Goal: Task Accomplishment & Management: Manage account settings

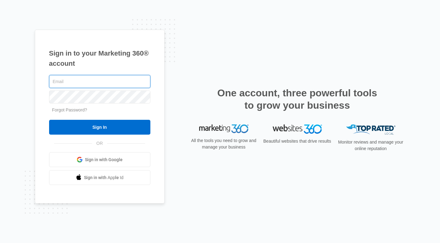
type input "[PERSON_NAME][EMAIL_ADDRESS][DOMAIN_NAME]"
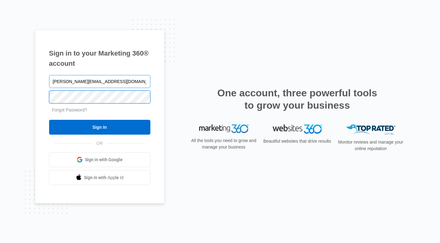
click at [99, 127] on input "Sign In" at bounding box center [99, 127] width 101 height 15
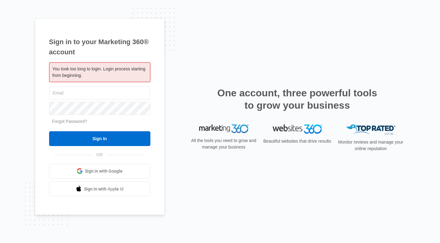
type input "[PERSON_NAME][EMAIL_ADDRESS][DOMAIN_NAME]"
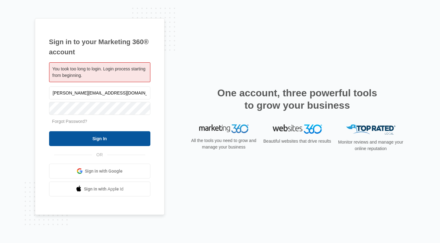
click at [93, 138] on input "Sign In" at bounding box center [99, 138] width 101 height 15
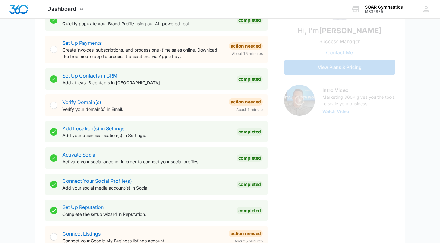
scroll to position [134, 0]
click at [95, 114] on div "Verify Domain(s) Verify your domain(s) in Email. Action Needed About 1 minute" at bounding box center [156, 105] width 222 height 22
click at [91, 103] on link "Verify Domain(s)" at bounding box center [81, 102] width 39 height 6
